Goal: Information Seeking & Learning: Learn about a topic

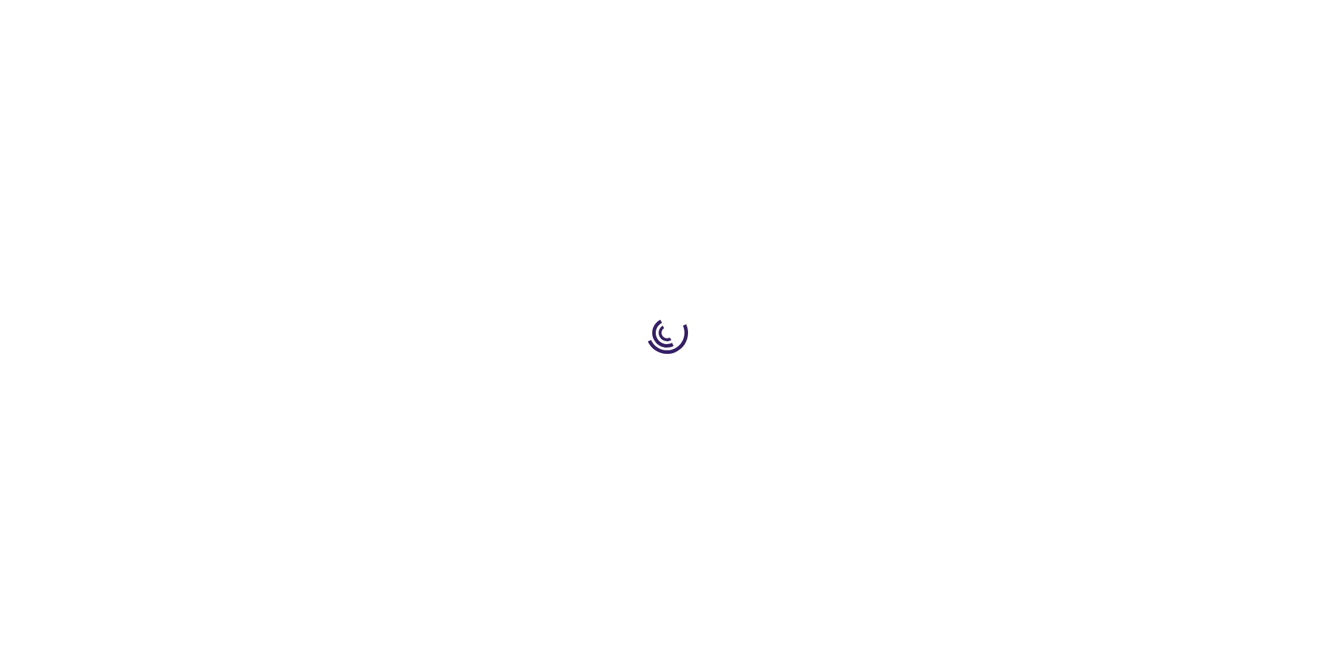
type input "1"
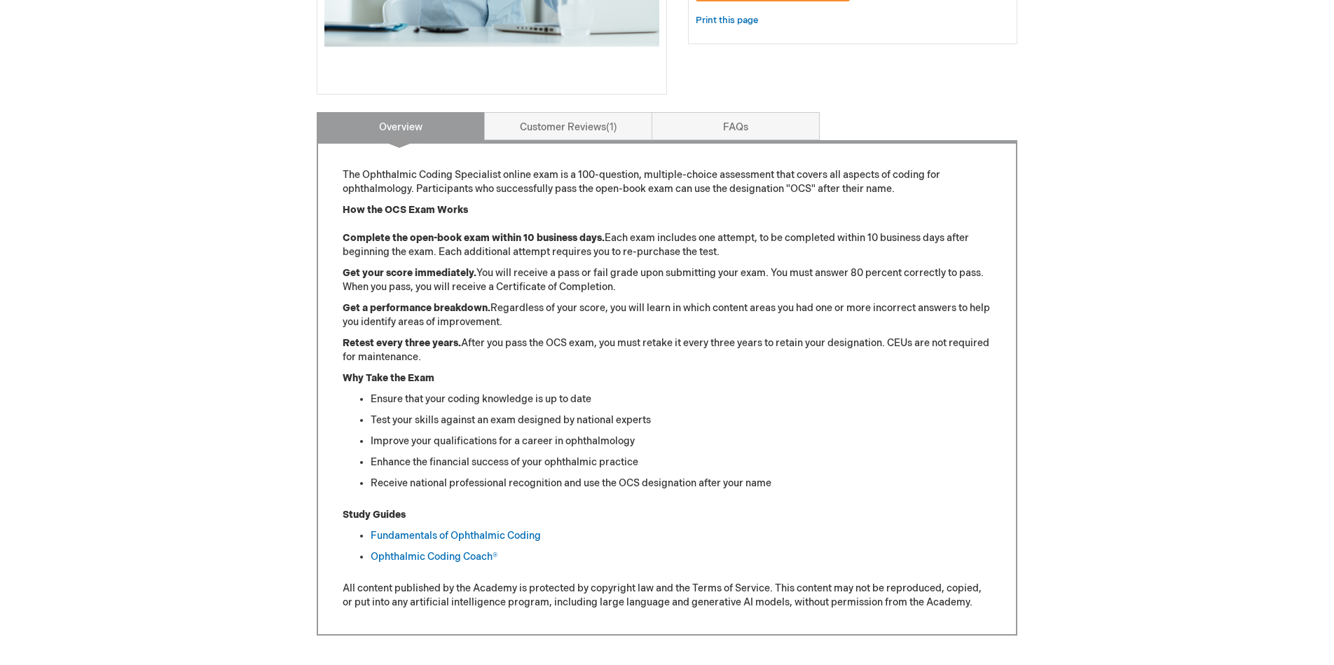
scroll to position [490, 0]
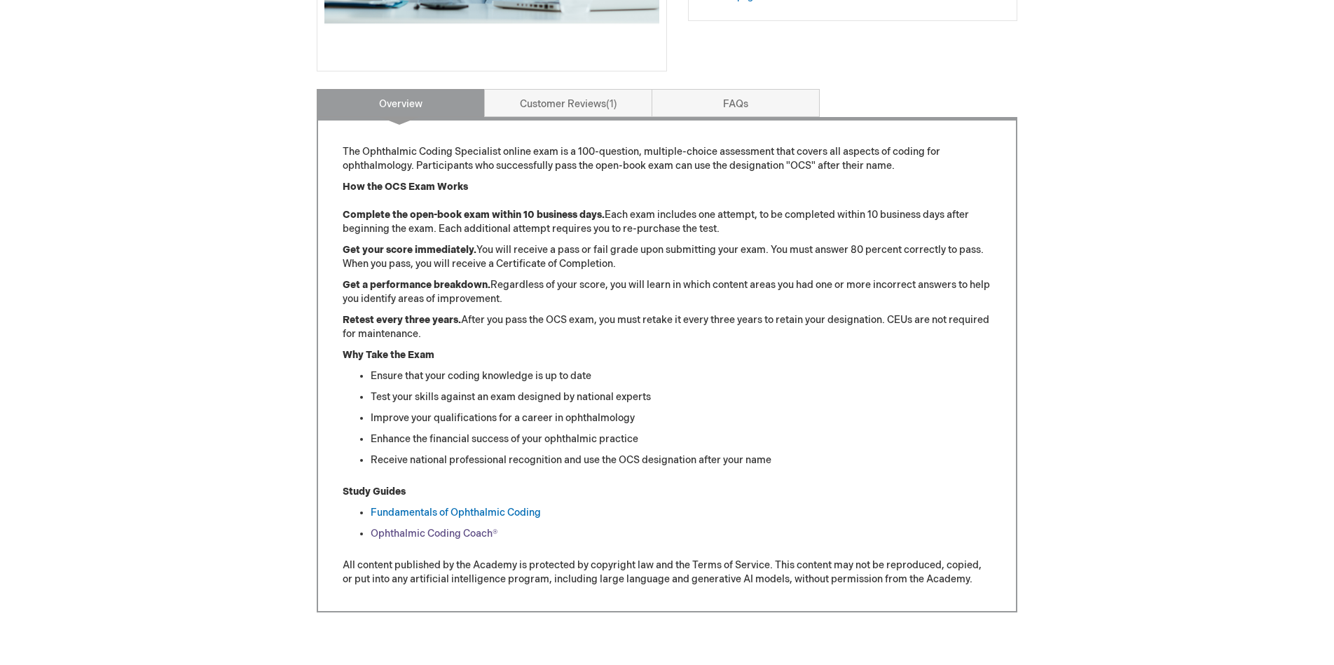
click at [450, 532] on link "Ophthalmic Coding Coach®" at bounding box center [434, 534] width 127 height 12
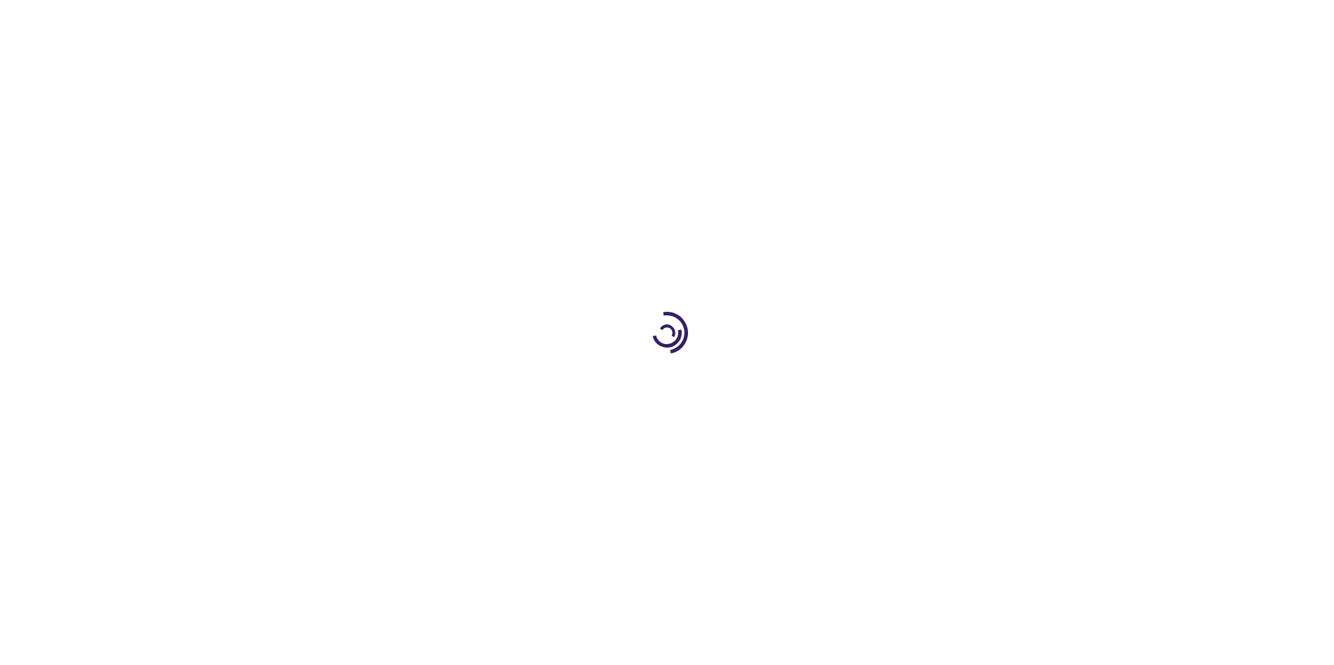
type input "0"
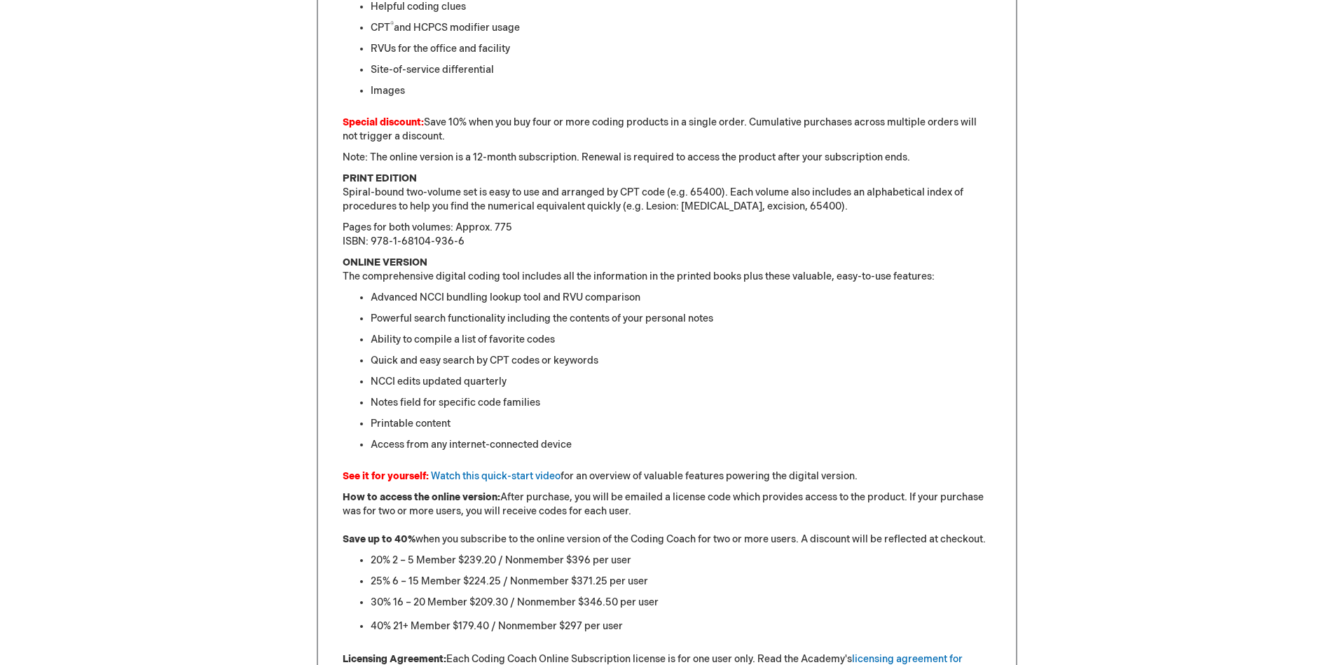
scroll to position [1002, 0]
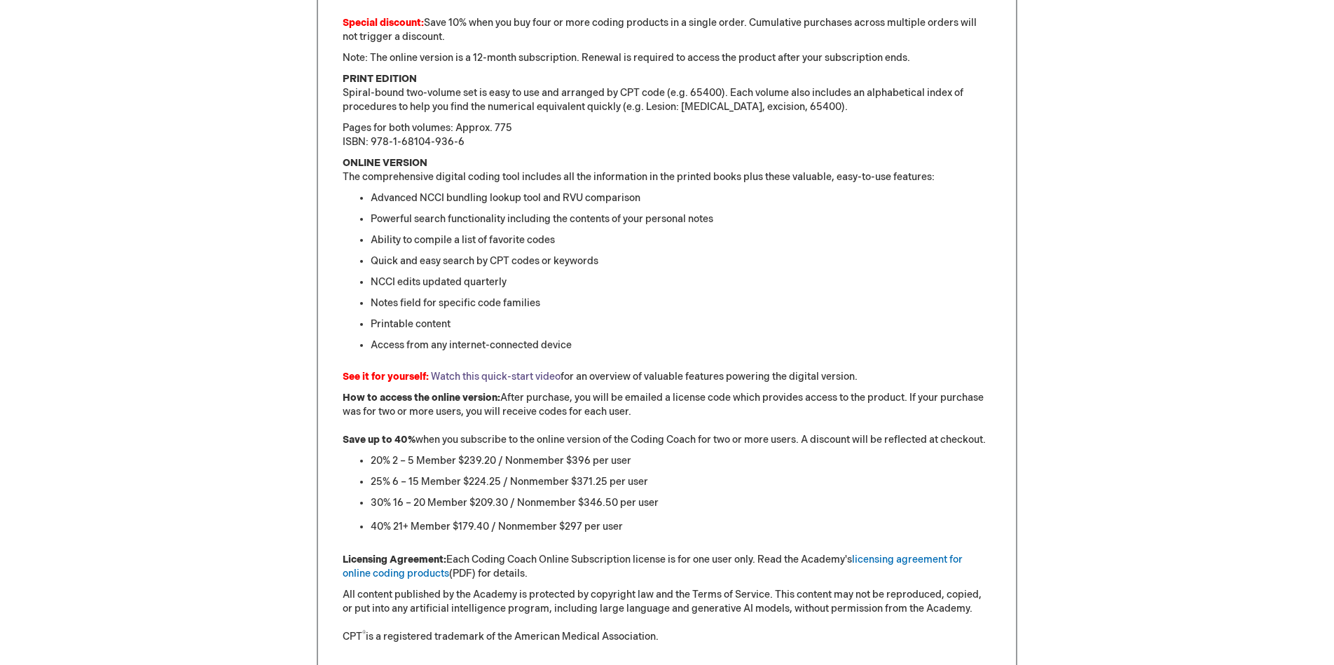
click at [472, 378] on link "Watch this quick-start video" at bounding box center [496, 377] width 130 height 12
